Goal: Book appointment/travel/reservation

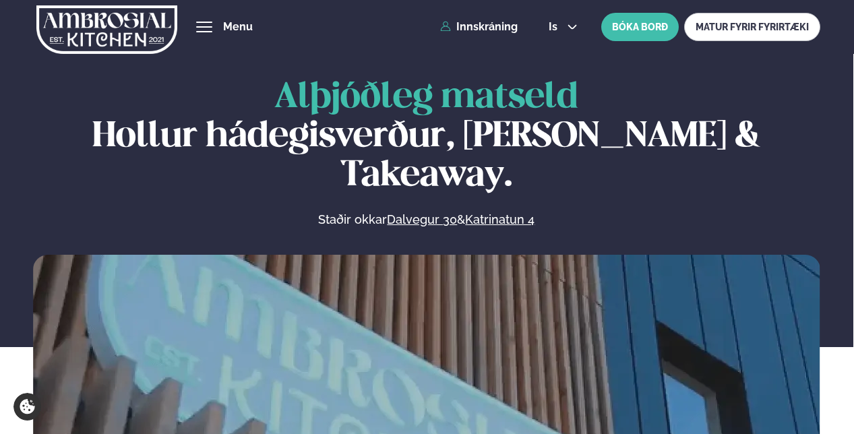
scroll to position [607, 0]
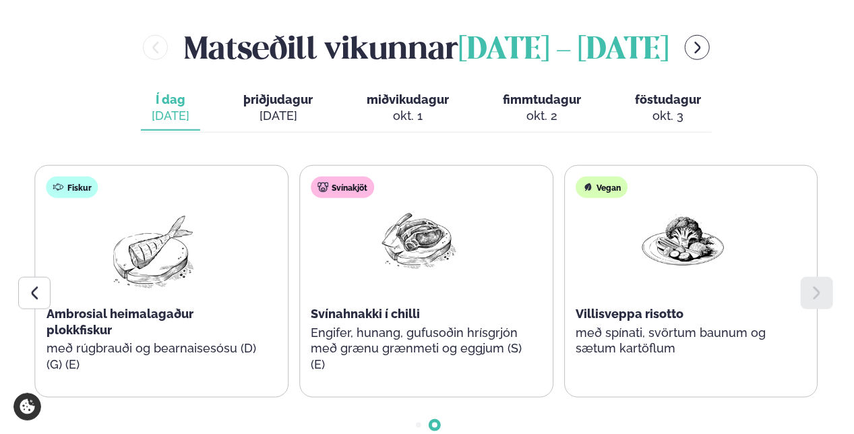
click at [298, 92] on span "þriðjudagur" at bounding box center [277, 99] width 69 height 14
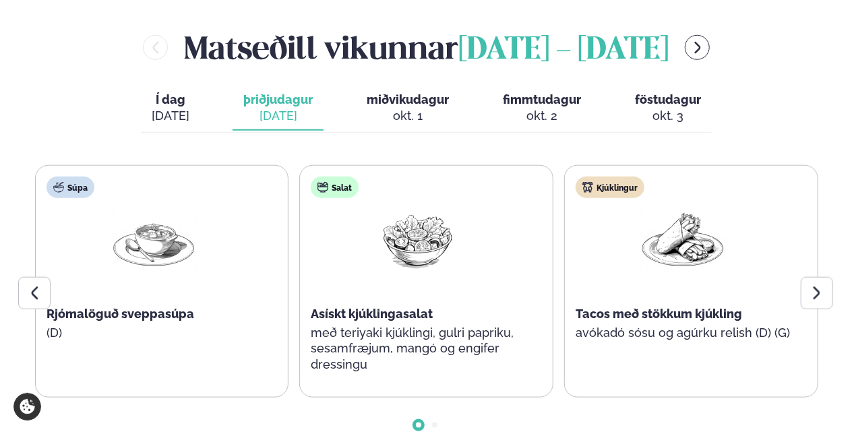
click at [802, 277] on div at bounding box center [817, 293] width 32 height 32
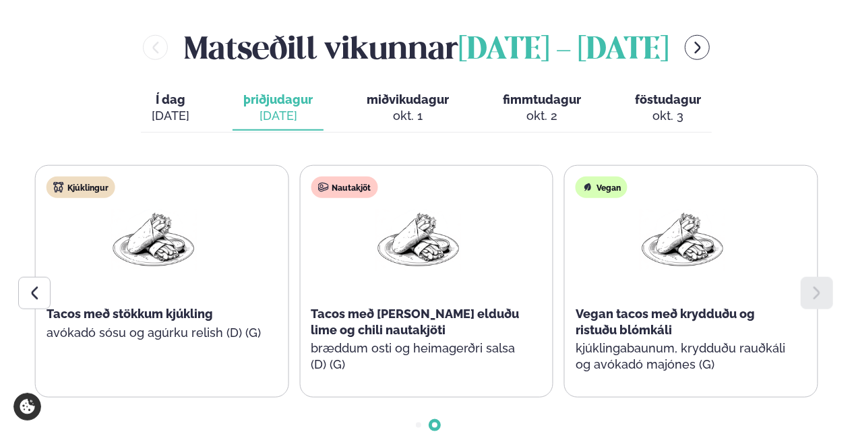
click at [392, 92] on span "miðvikudagur" at bounding box center [408, 99] width 82 height 14
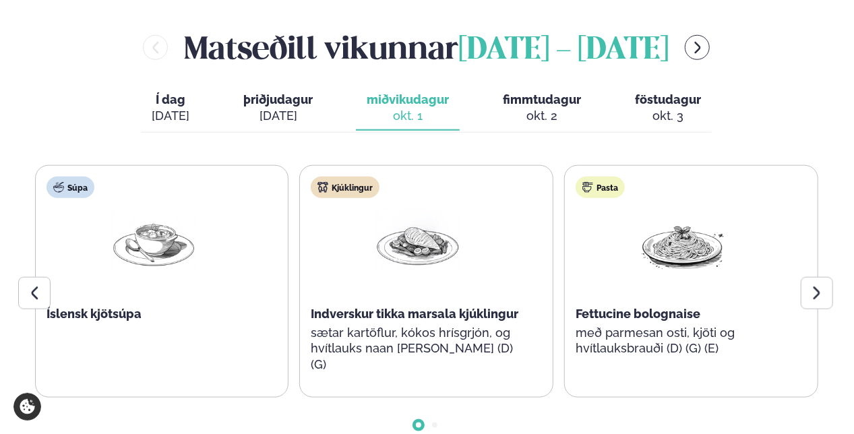
click at [561, 108] on div "okt. 2" at bounding box center [542, 116] width 78 height 16
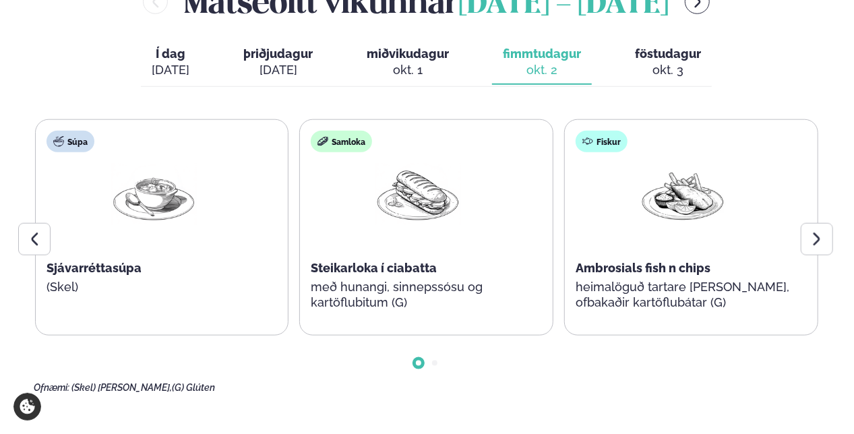
scroll to position [674, 0]
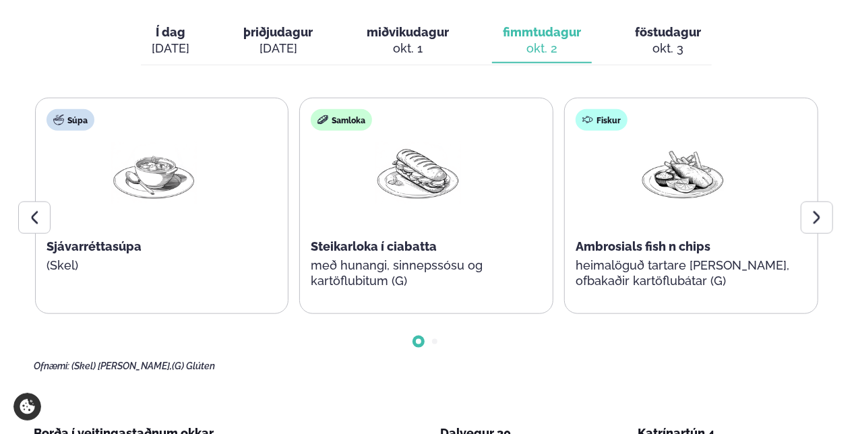
click at [816, 211] on icon at bounding box center [817, 217] width 7 height 13
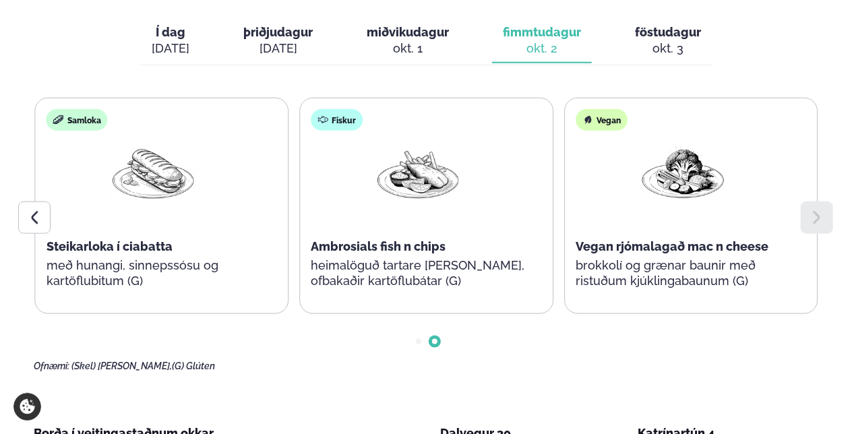
scroll to position [539, 0]
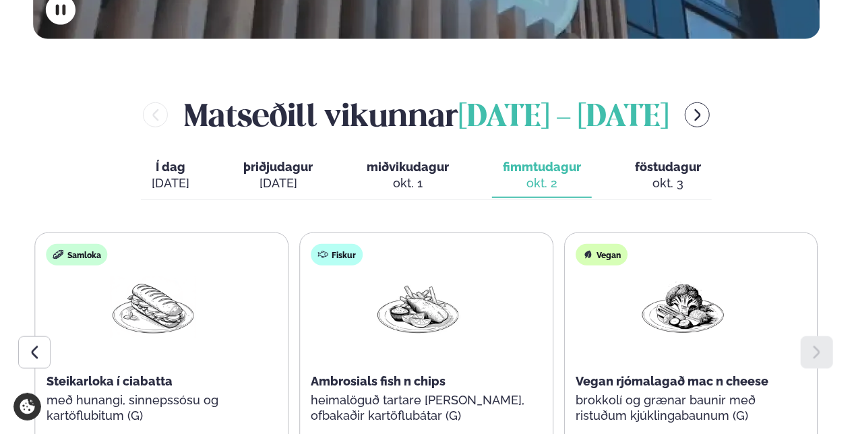
click at [650, 160] on span "föstudagur" at bounding box center [668, 167] width 66 height 14
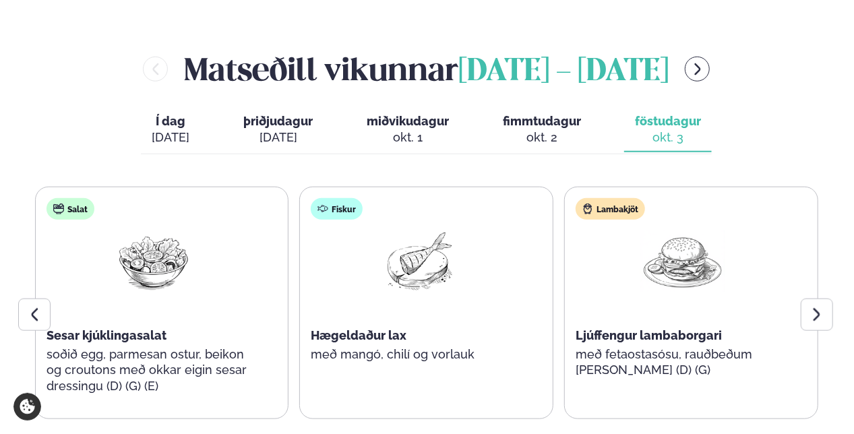
scroll to position [607, 0]
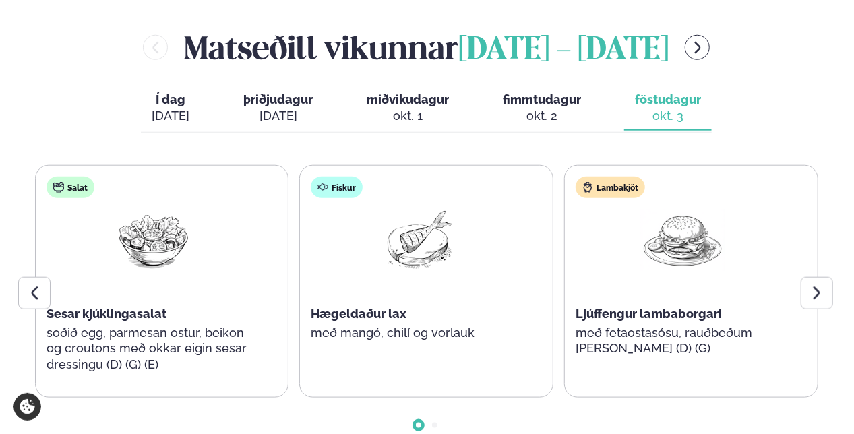
click at [814, 285] on icon at bounding box center [817, 293] width 16 height 16
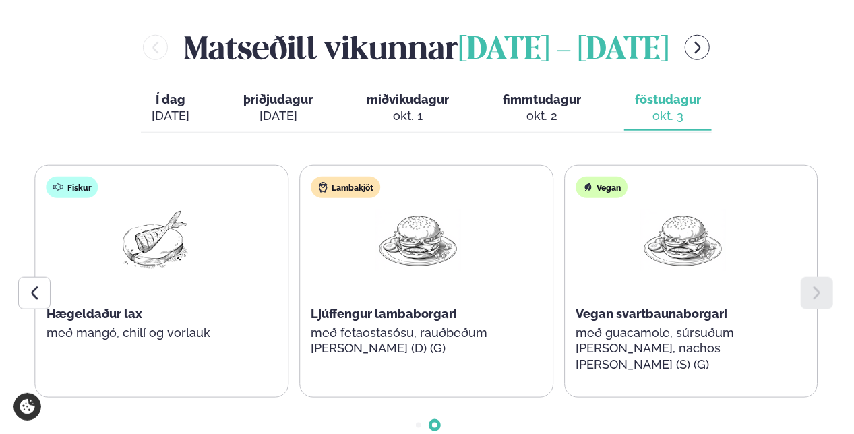
click at [810, 285] on icon at bounding box center [817, 293] width 16 height 16
click at [30, 285] on icon at bounding box center [34, 293] width 16 height 16
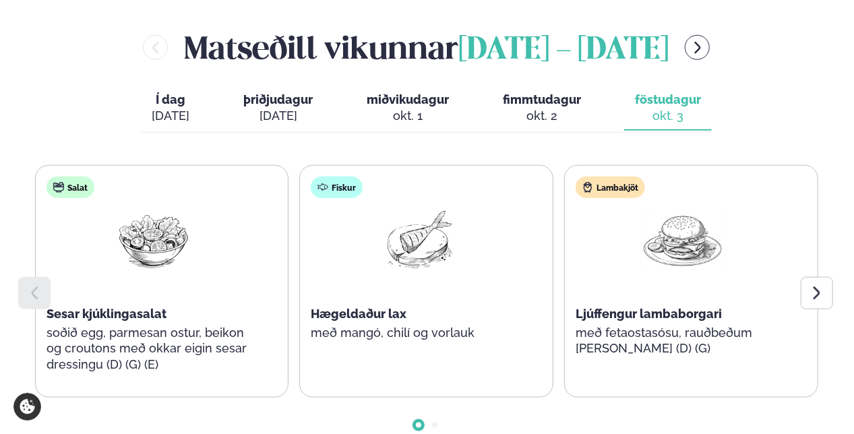
click at [30, 285] on icon at bounding box center [34, 293] width 16 height 16
click at [820, 277] on div at bounding box center [817, 293] width 32 height 32
